Goal: Information Seeking & Learning: Learn about a topic

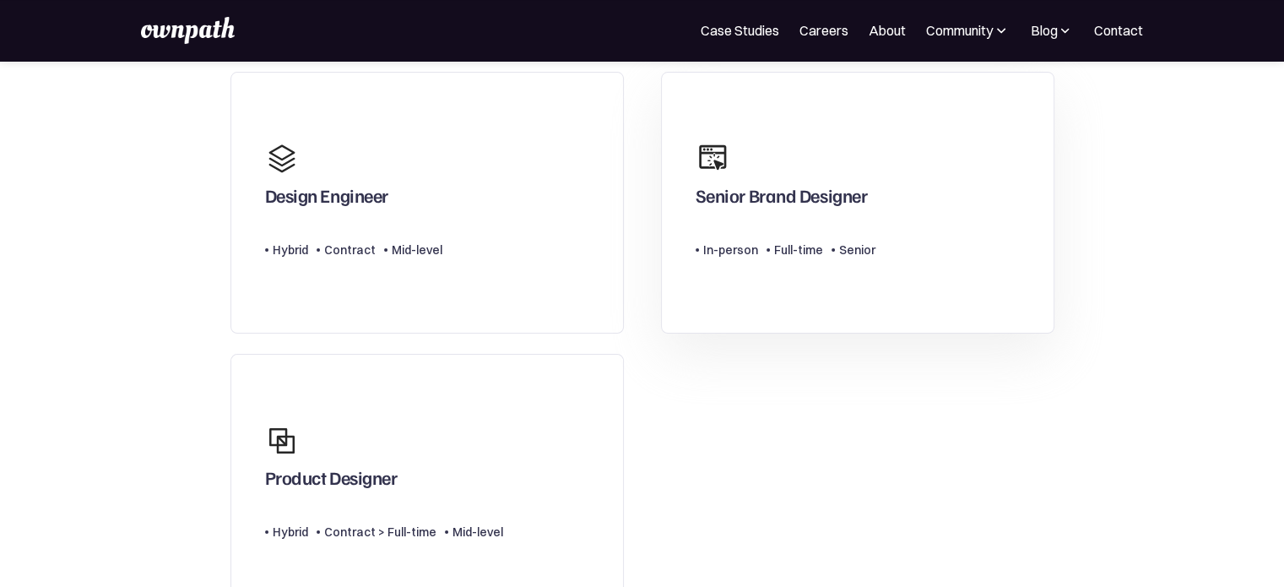
scroll to position [134, 0]
click at [516, 432] on link "Product Designer Type Level Hybrid Contract > Full-time Mid-level" at bounding box center [427, 484] width 393 height 263
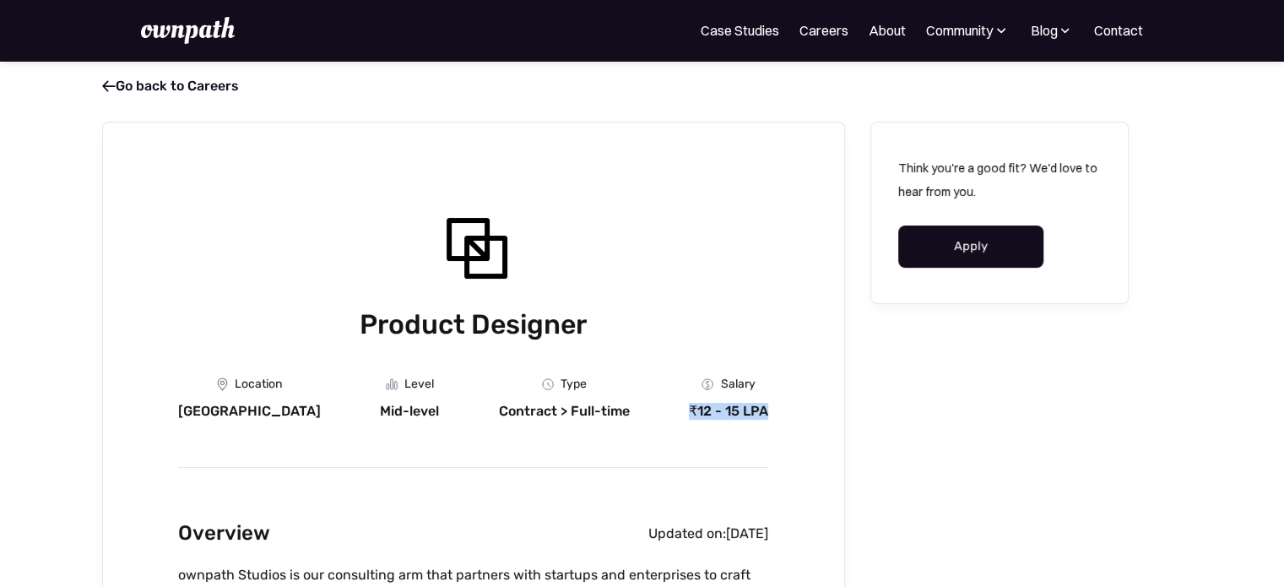
drag, startPoint x: 691, startPoint y: 411, endPoint x: 790, endPoint y: 423, distance: 100.3
copy div "₹12 - 15 LPA"
drag, startPoint x: 350, startPoint y: 381, endPoint x: 390, endPoint y: 384, distance: 39.8
click at [390, 384] on div "Location Bangalore Level Mid-level Department Type Contract > Full-time Salary …" at bounding box center [473, 398] width 590 height 42
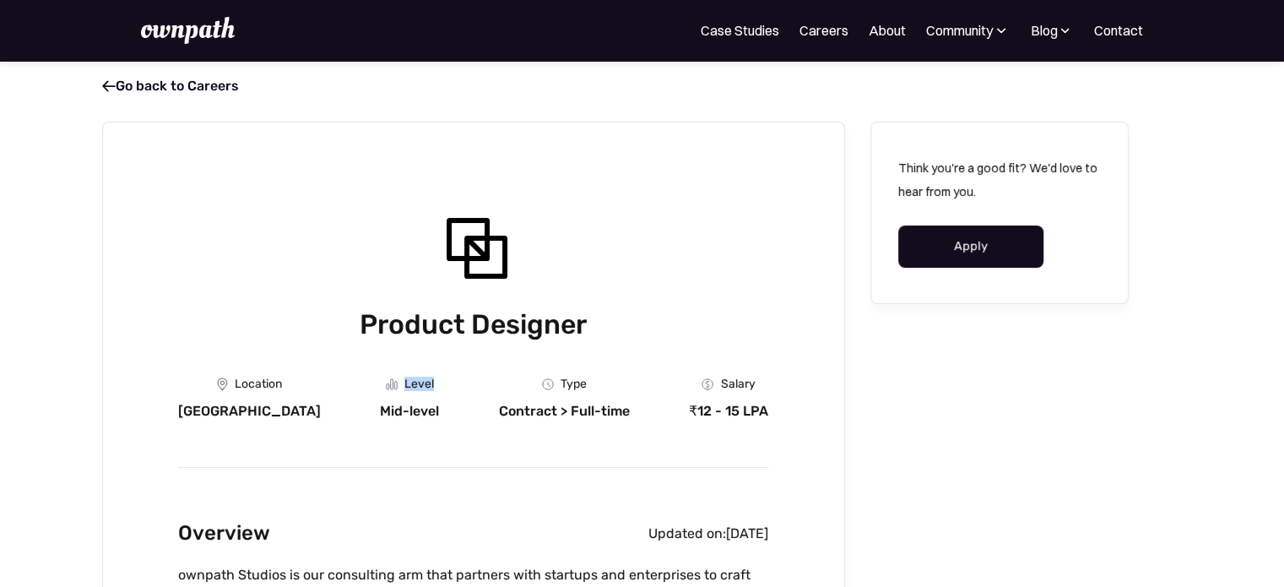
copy div "Level"
drag, startPoint x: 331, startPoint y: 413, endPoint x: 393, endPoint y: 413, distance: 61.6
click at [393, 413] on div "Location Bangalore Level Mid-level Department Type Contract > Full-time Salary …" at bounding box center [473, 398] width 590 height 42
copy div "Mid-level"
